Goal: Transaction & Acquisition: Purchase product/service

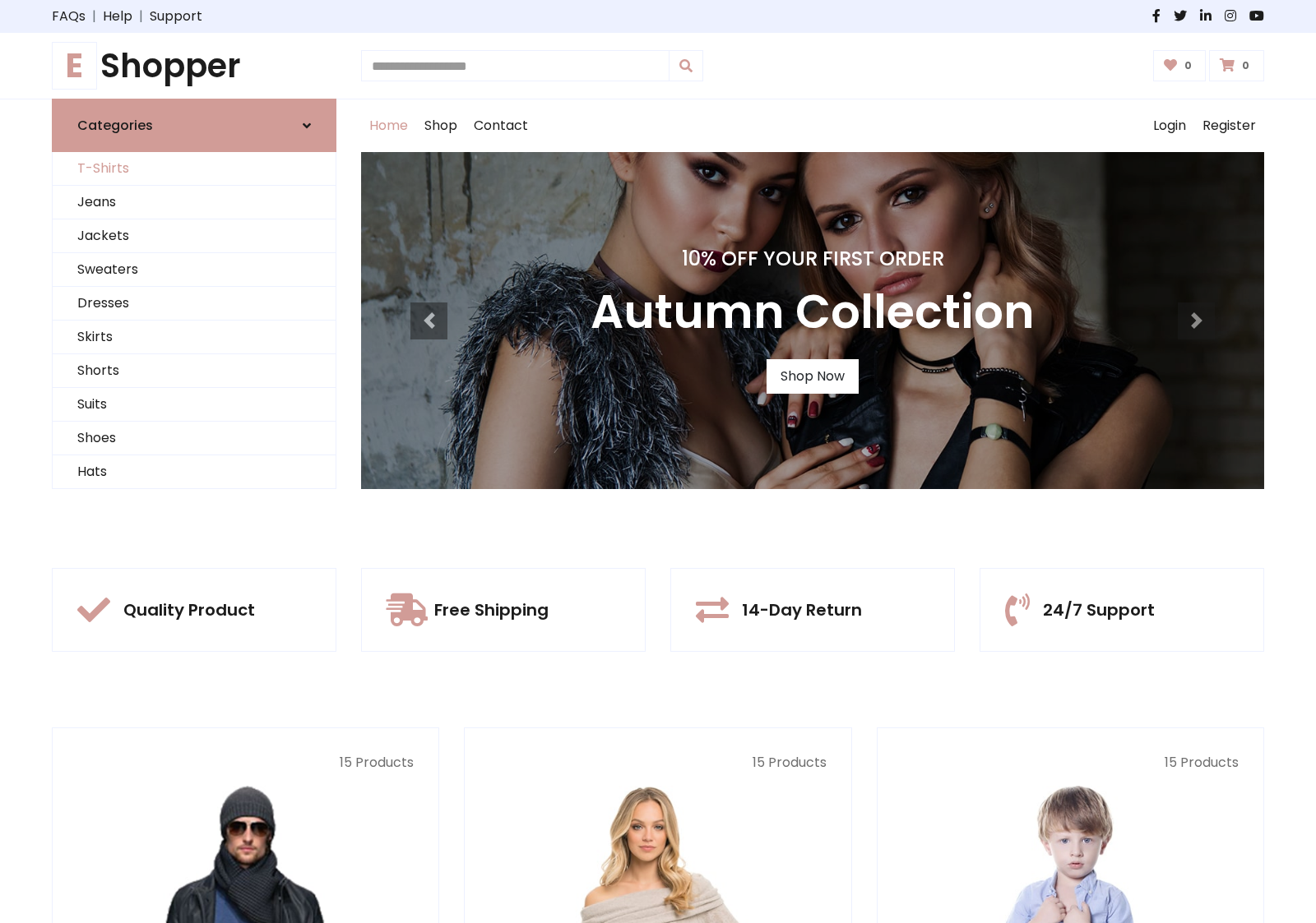
click at [194, 168] on link "T-Shirts" at bounding box center [194, 168] width 283 height 33
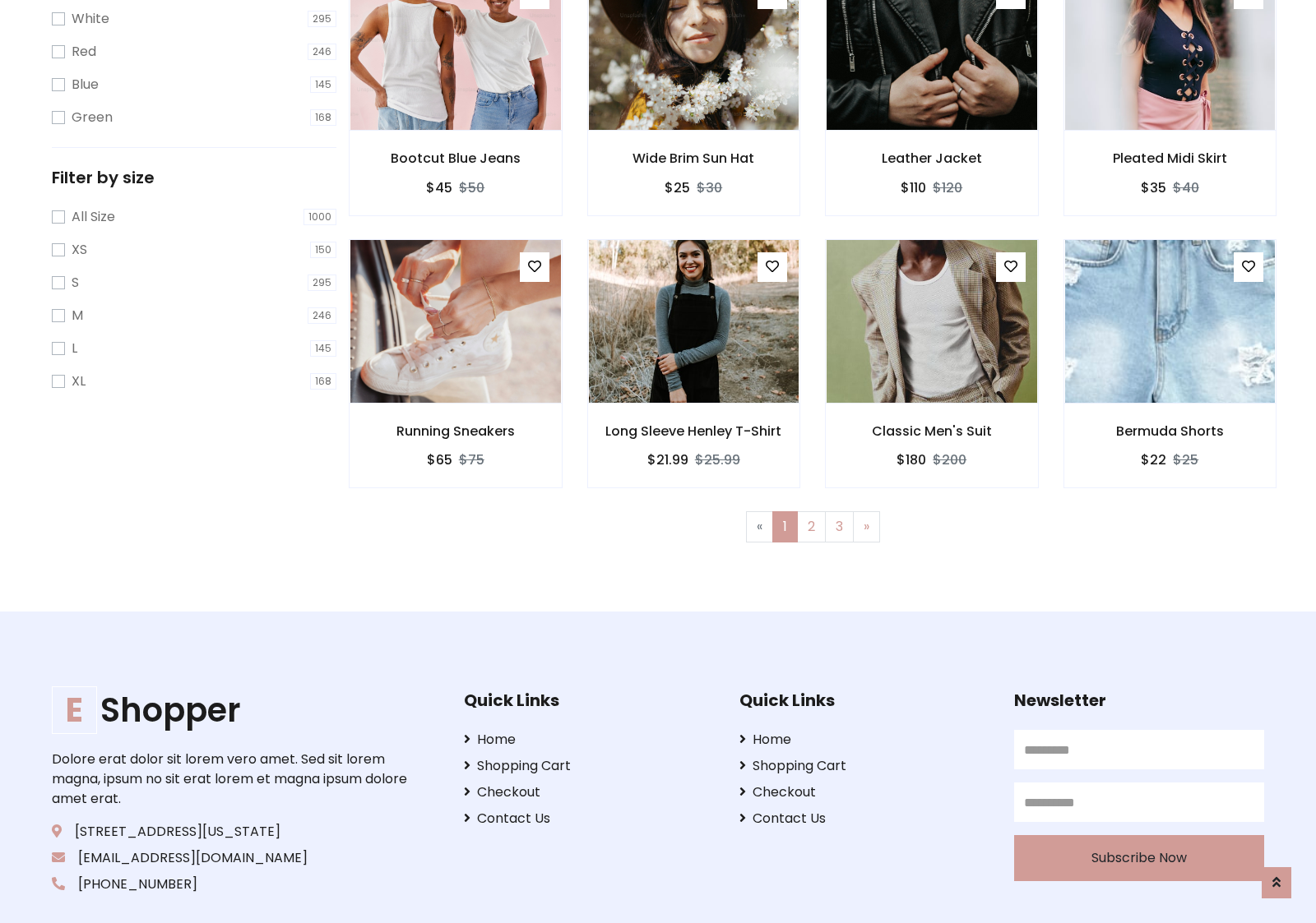
scroll to position [30, 0]
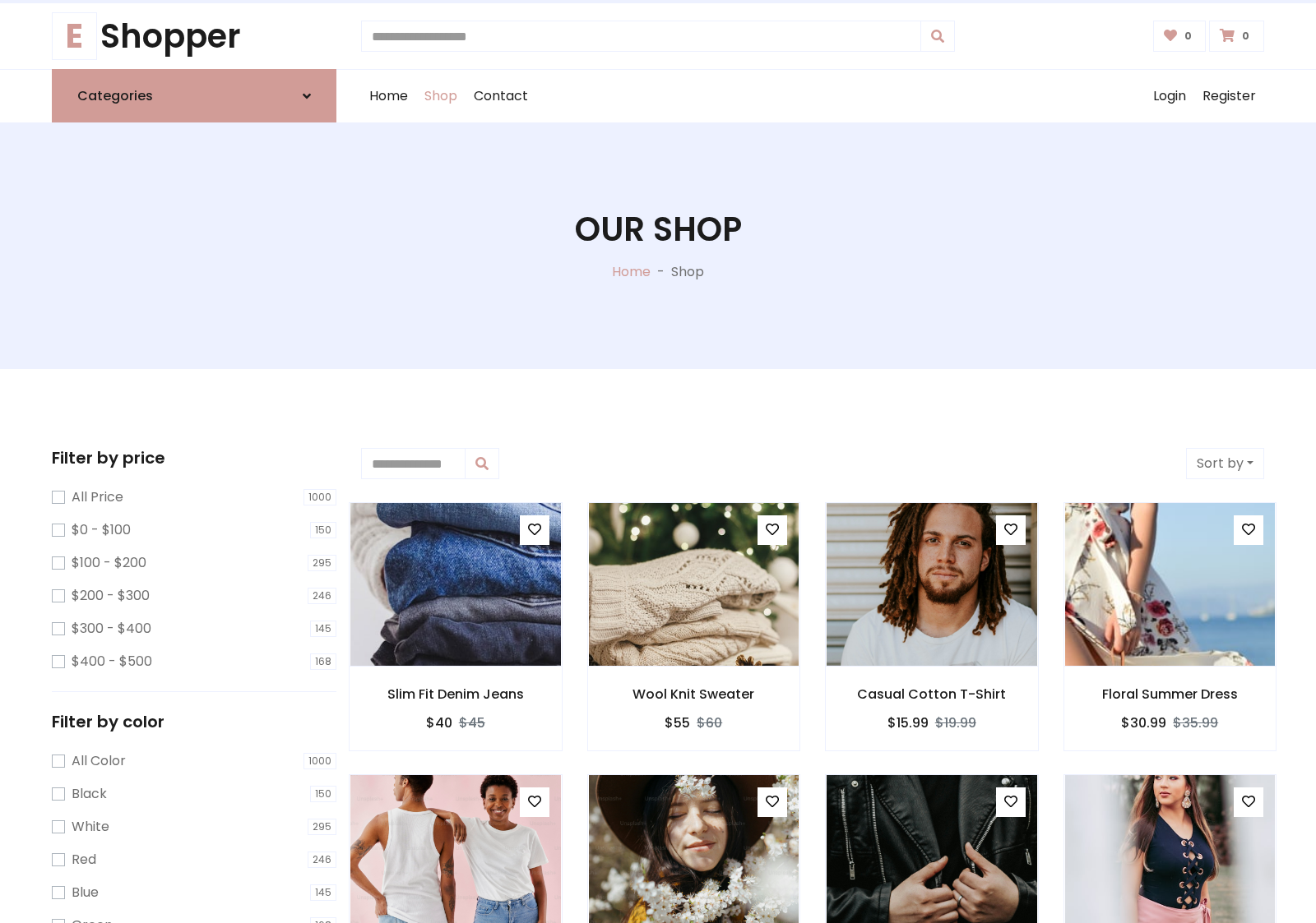
click at [658, 246] on h1 "Our Shop" at bounding box center [658, 229] width 167 height 40
click at [812, 96] on div "Home Shop Contact Log out Login Register" at bounding box center [812, 96] width 903 height 53
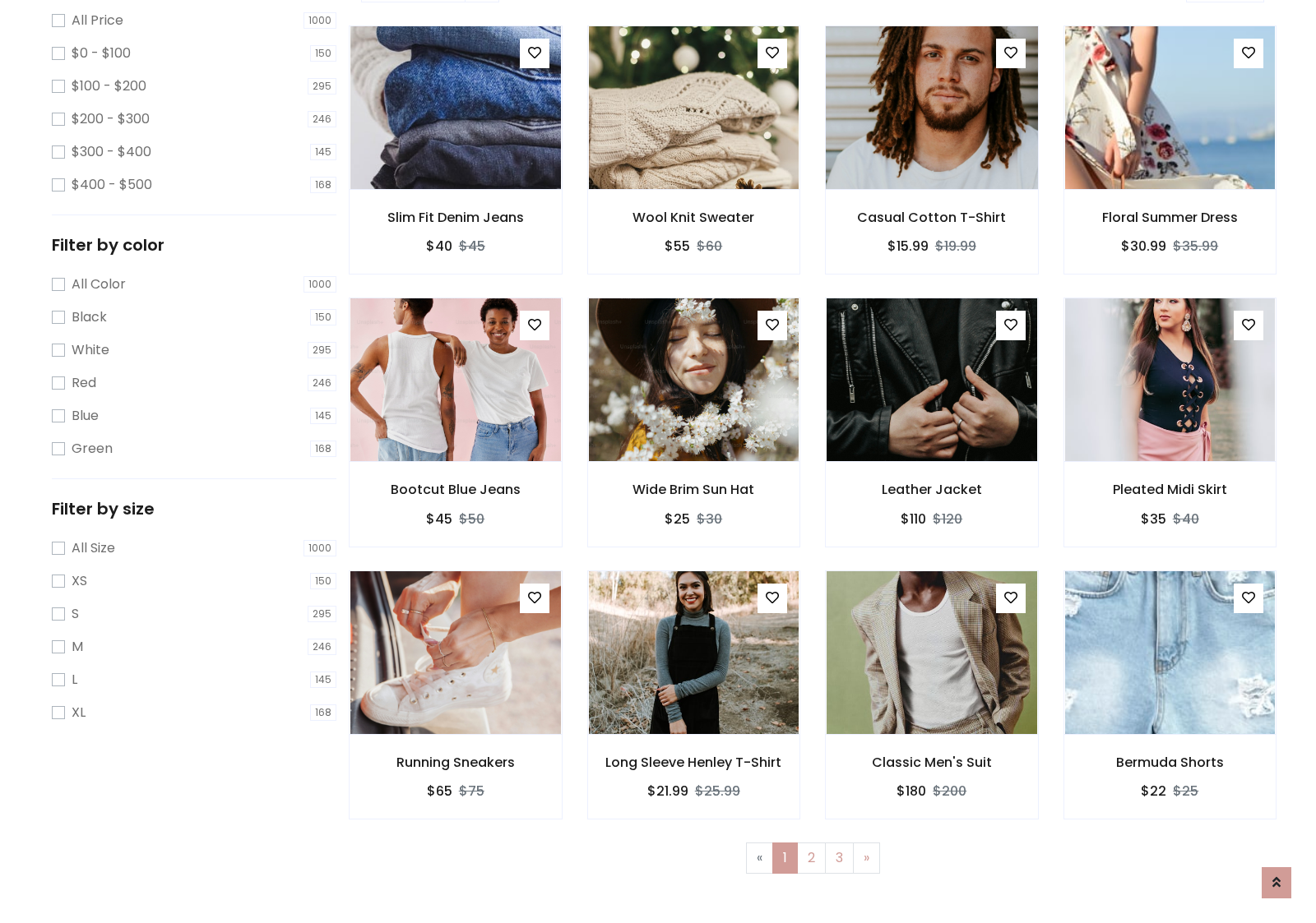
click at [931, 165] on img at bounding box center [931, 108] width 252 height 395
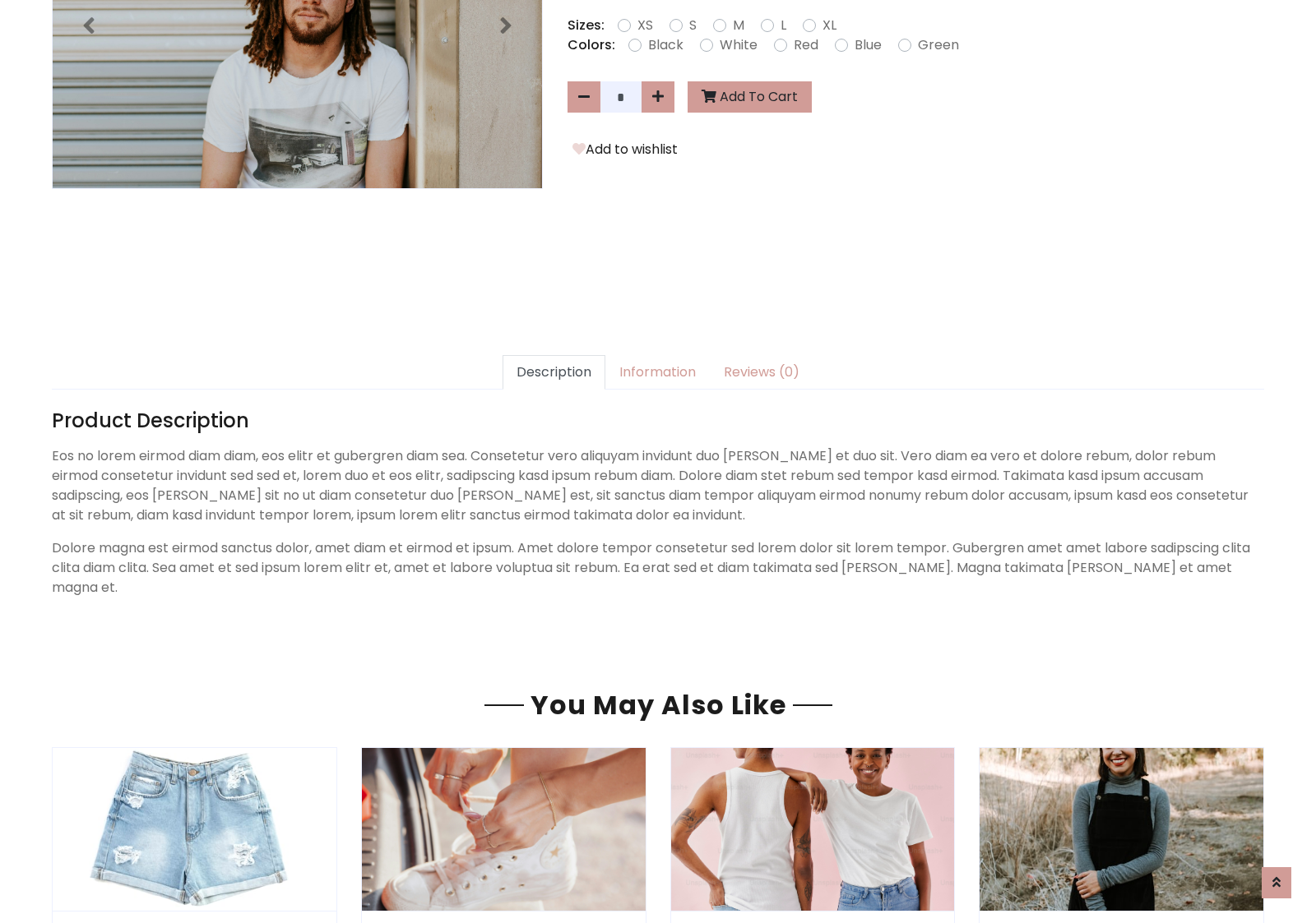
scroll to position [402, 0]
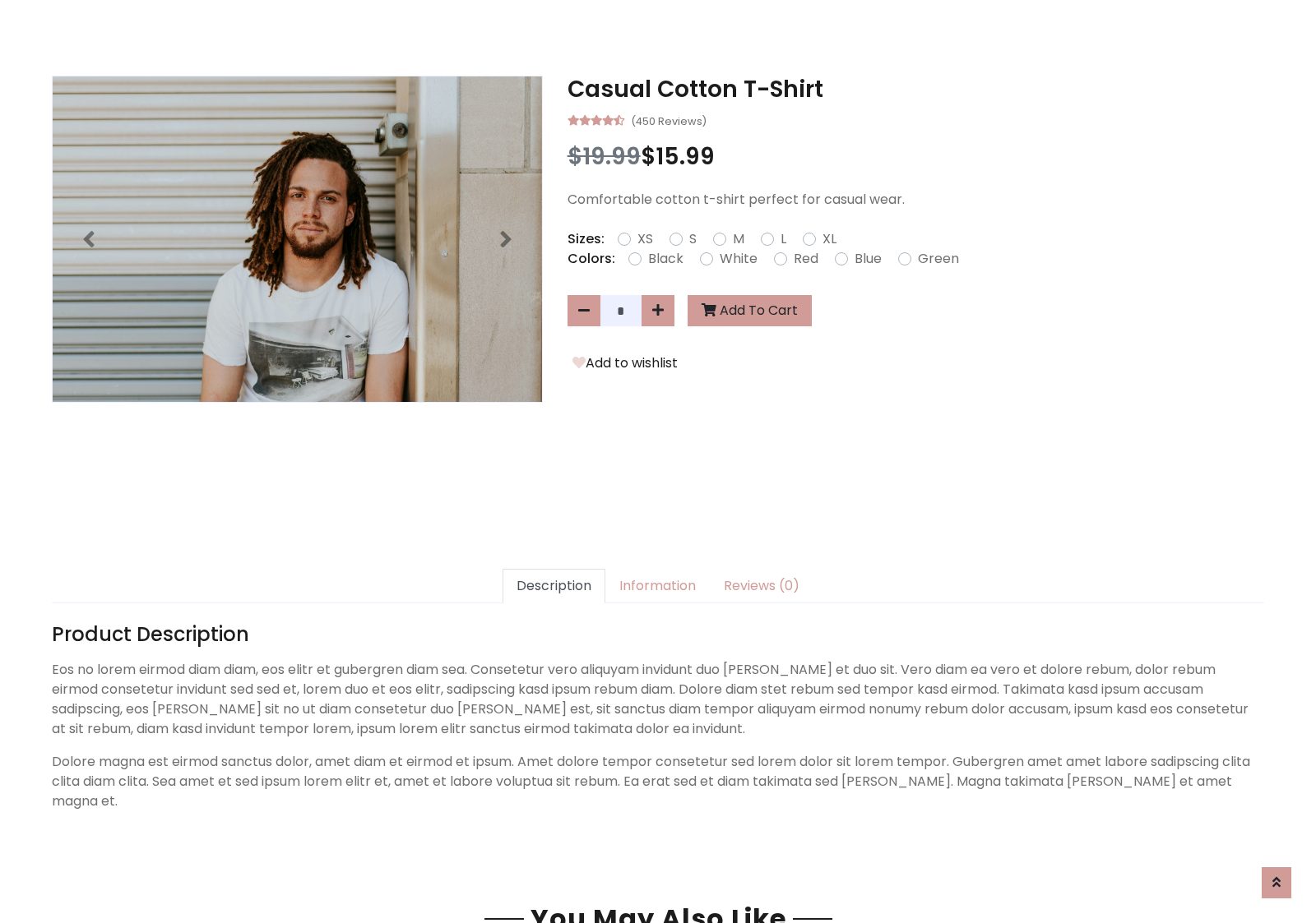
click at [916, 89] on h3 "Casual Cotton T-Shirt" at bounding box center [916, 90] width 697 height 28
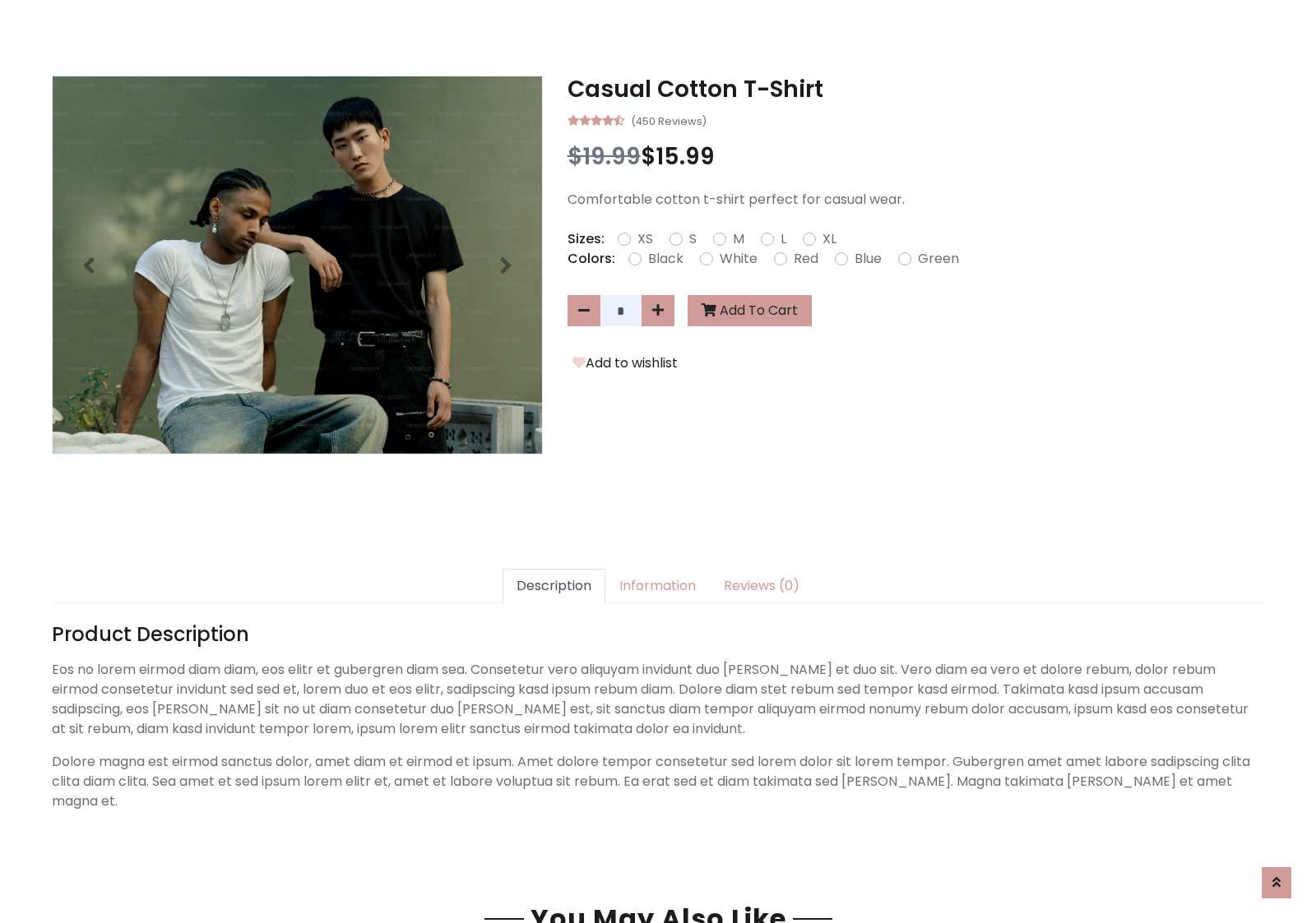
click at [916, 89] on h3 "Casual Cotton T-Shirt" at bounding box center [916, 90] width 697 height 28
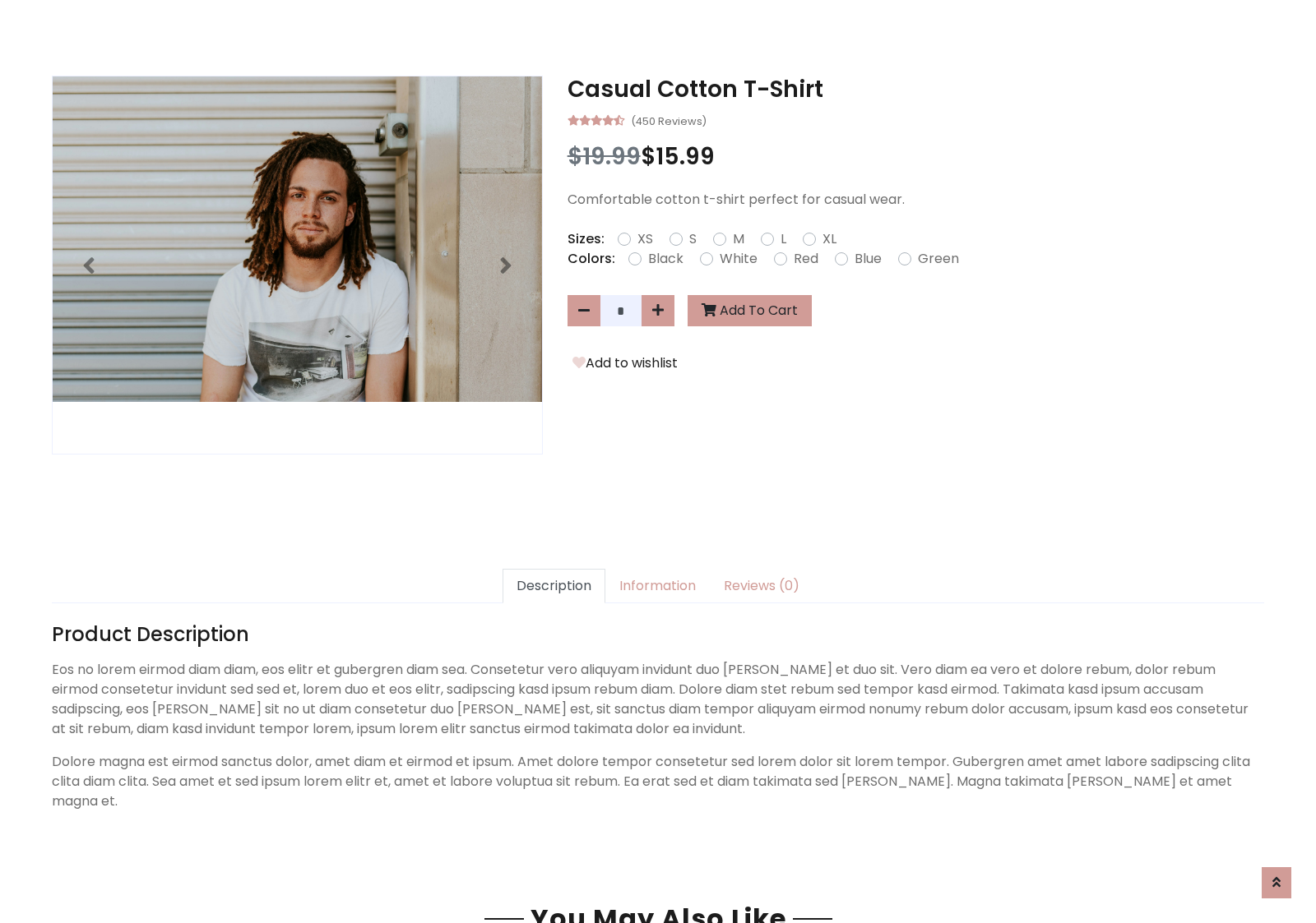
click at [916, 89] on h3 "Casual Cotton T-Shirt" at bounding box center [916, 90] width 697 height 28
